Goal: Transaction & Acquisition: Purchase product/service

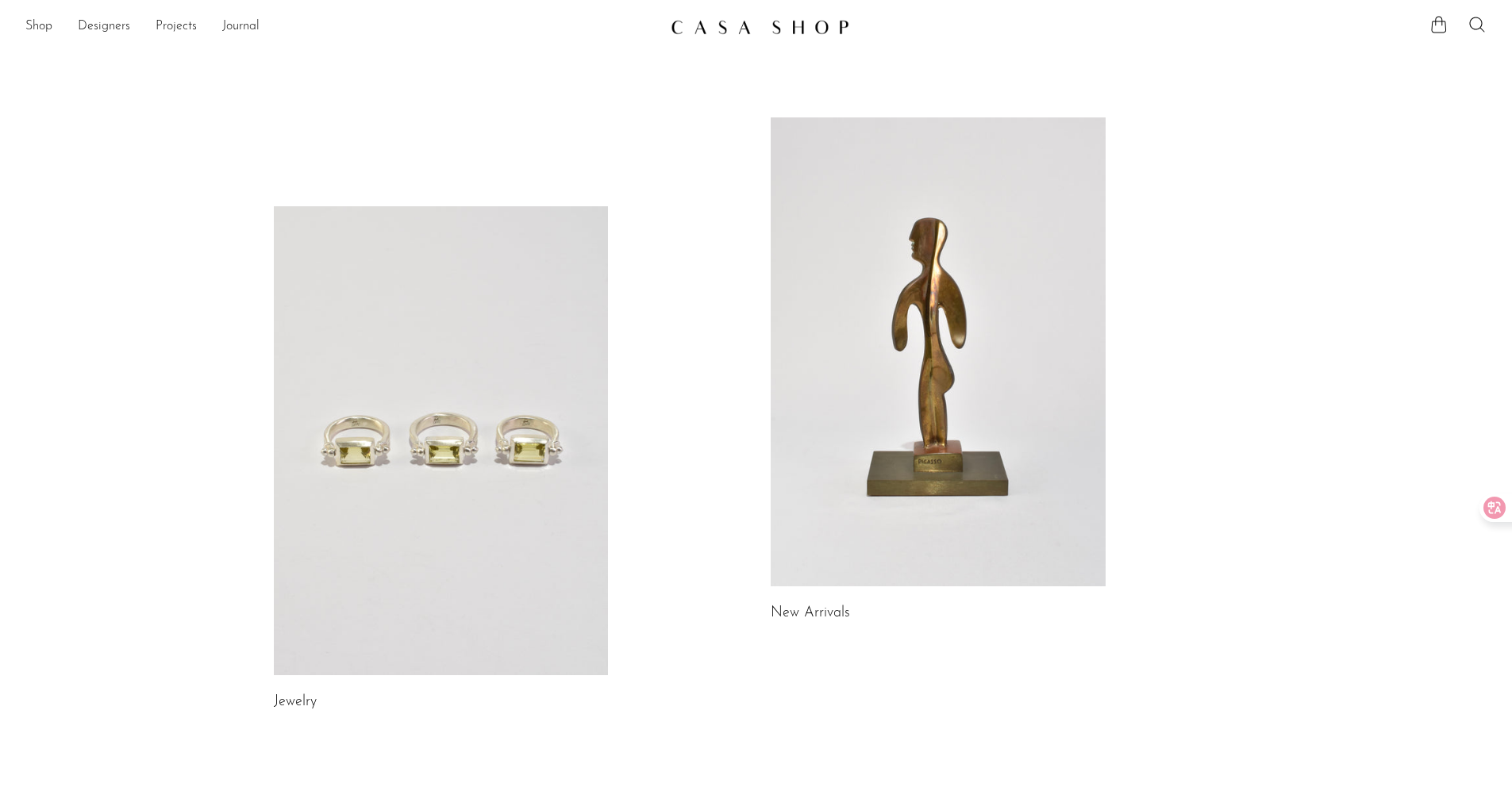
click at [500, 355] on link at bounding box center [441, 440] width 334 height 469
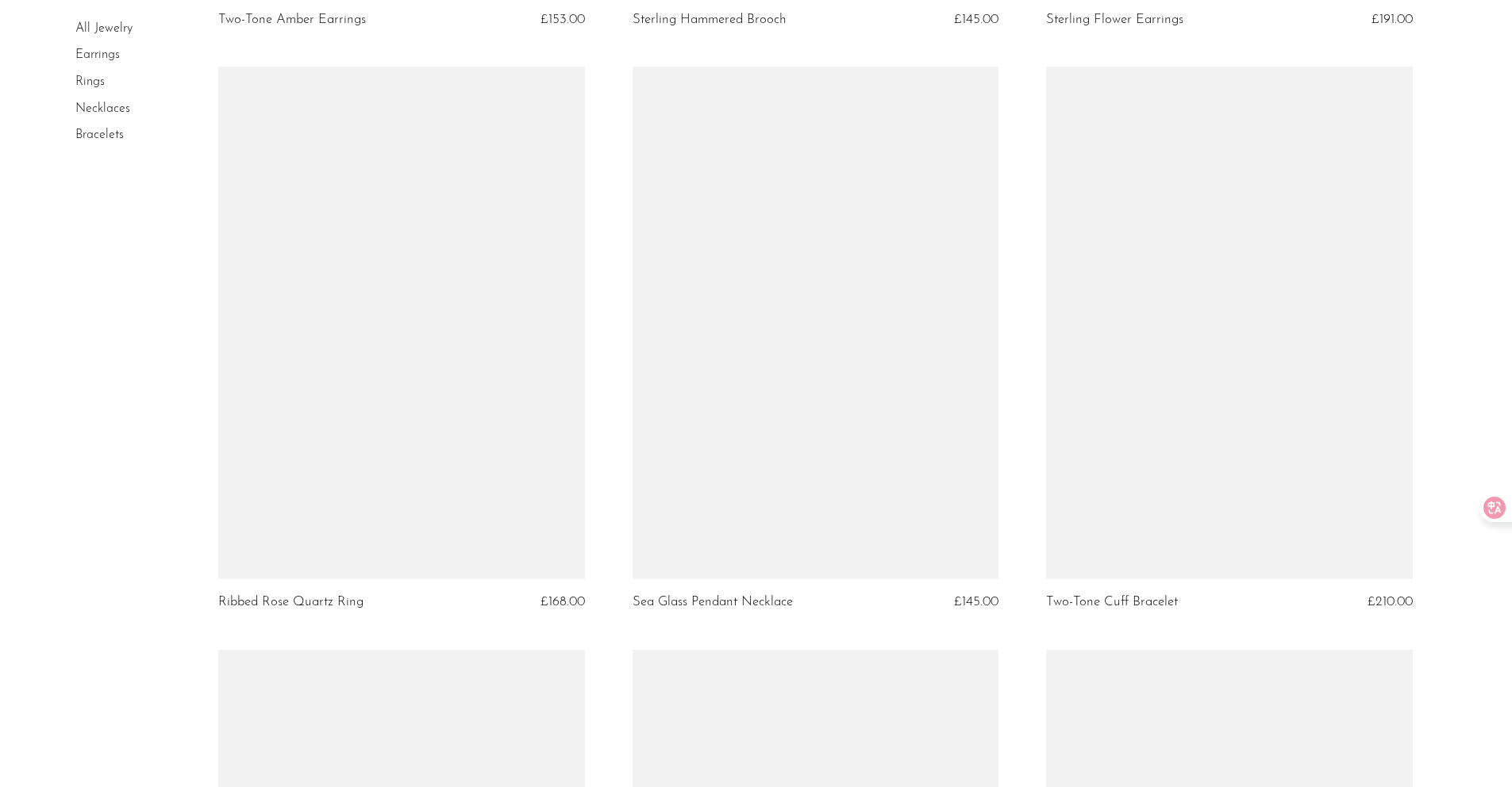
scroll to position [1831, 0]
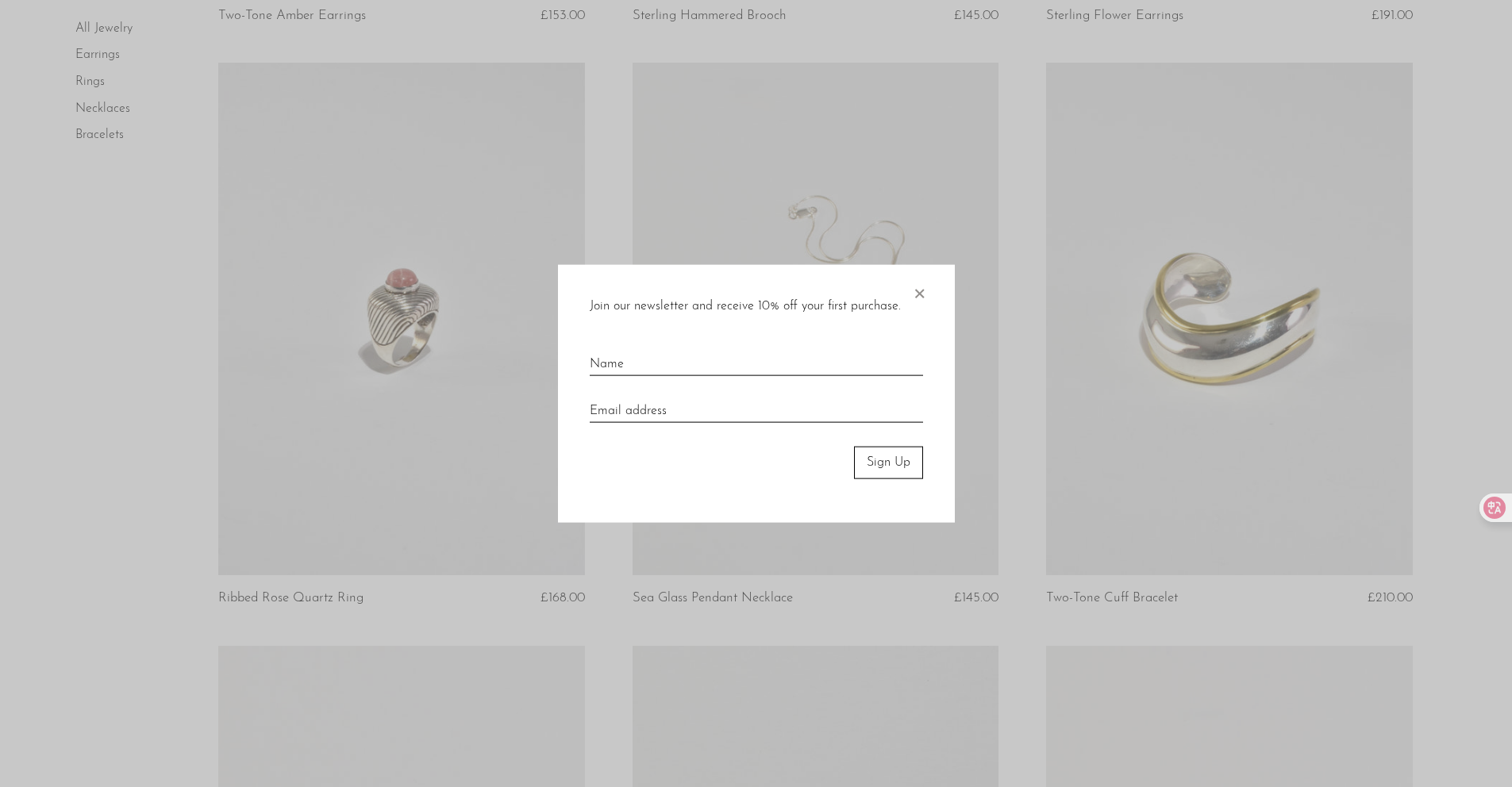
click at [931, 295] on div "Join our newsletter and receive 10% off your first purchase. × Sign Up" at bounding box center [756, 394] width 397 height 257
click at [924, 292] on span "×" at bounding box center [919, 290] width 16 height 51
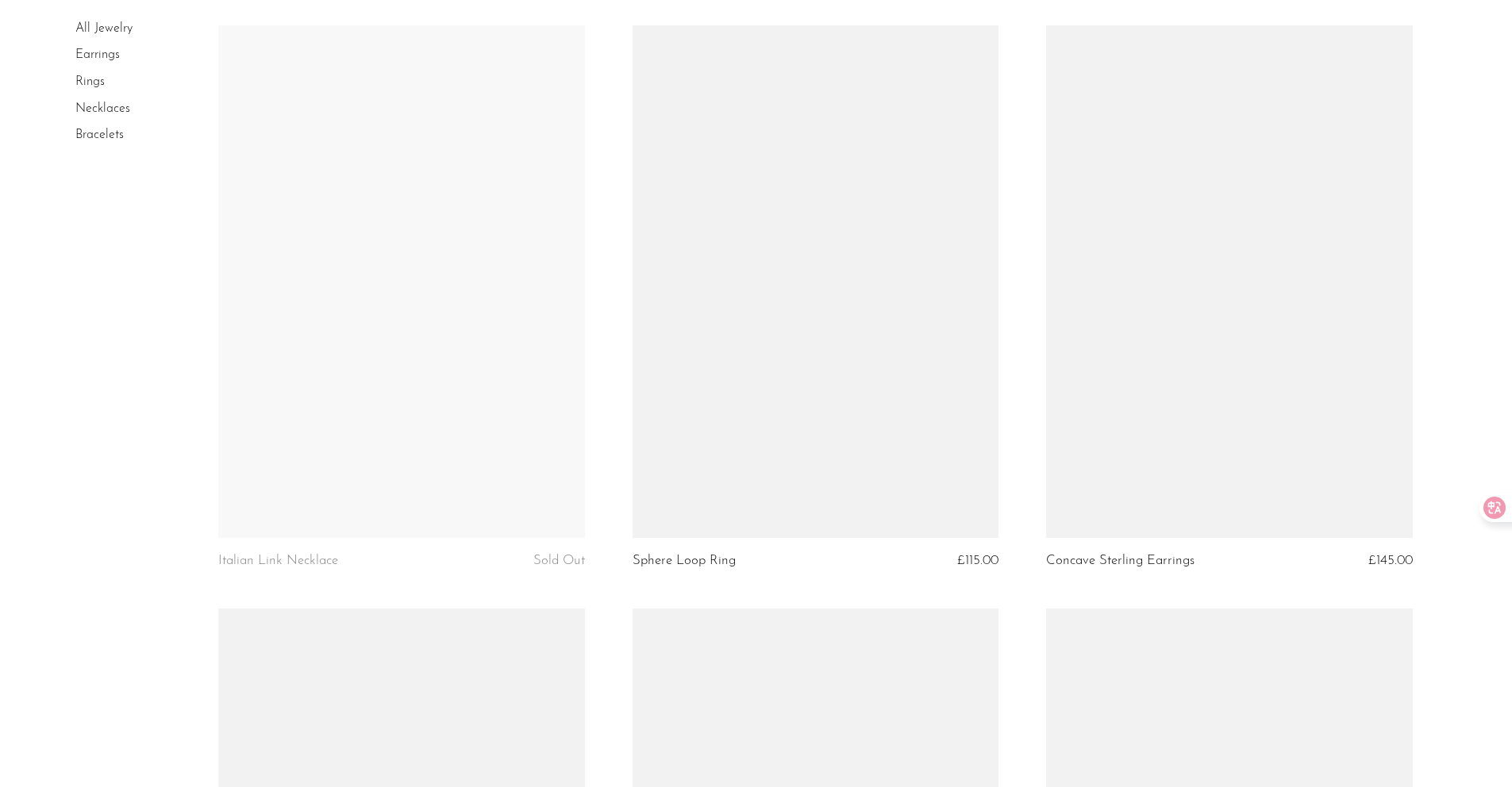
scroll to position [5921, 0]
